Goal: Task Accomplishment & Management: Use online tool/utility

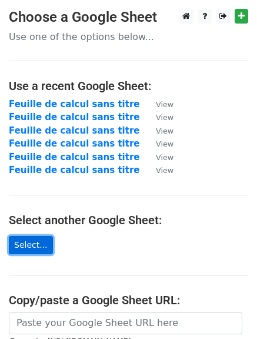
click at [30, 243] on link "Select..." at bounding box center [31, 245] width 44 height 18
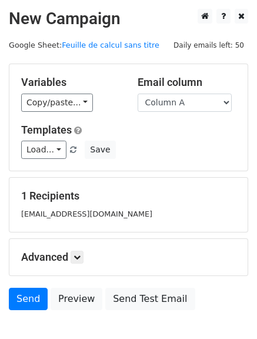
click at [163, 139] on div "Templates Load... Devis signé Save" at bounding box center [128, 142] width 233 height 36
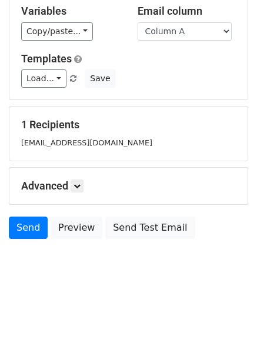
scroll to position [52, 0]
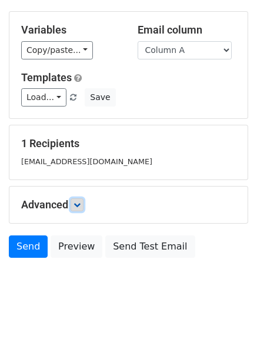
click at [79, 205] on icon at bounding box center [77, 204] width 7 height 7
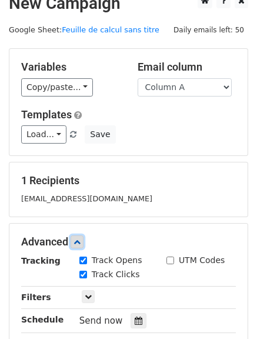
scroll to position [0, 0]
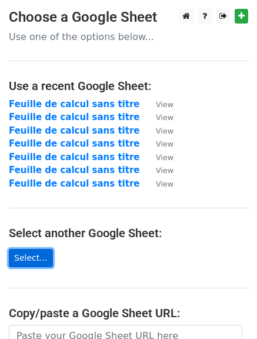
click at [32, 256] on link "Select..." at bounding box center [31, 258] width 44 height 18
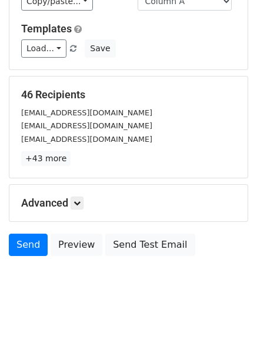
scroll to position [118, 0]
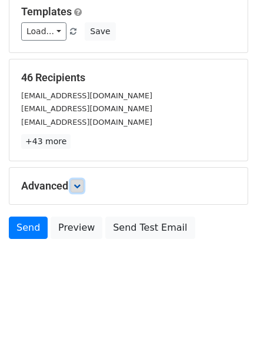
click at [81, 187] on icon at bounding box center [77, 185] width 7 height 7
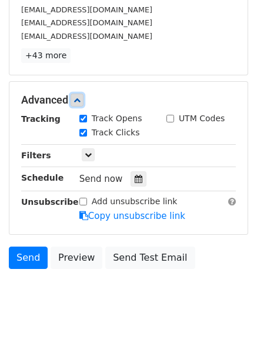
scroll to position [221, 0]
